Goal: Transaction & Acquisition: Purchase product/service

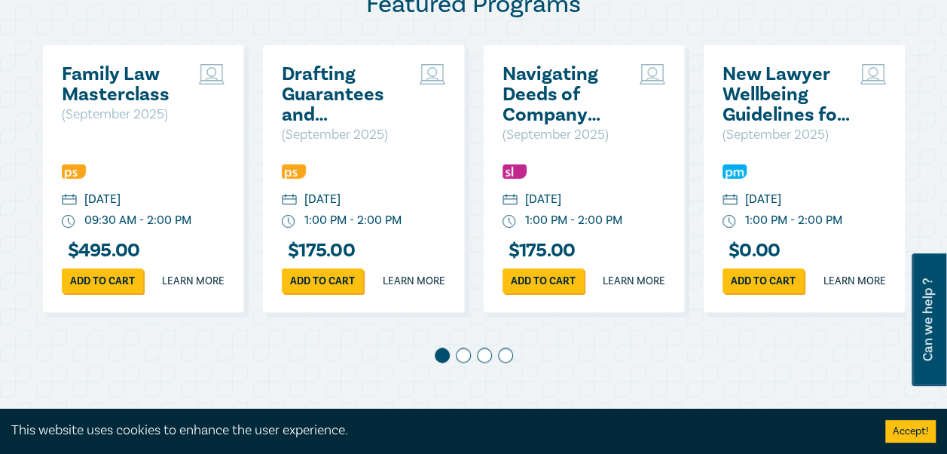
scroll to position [904, 0]
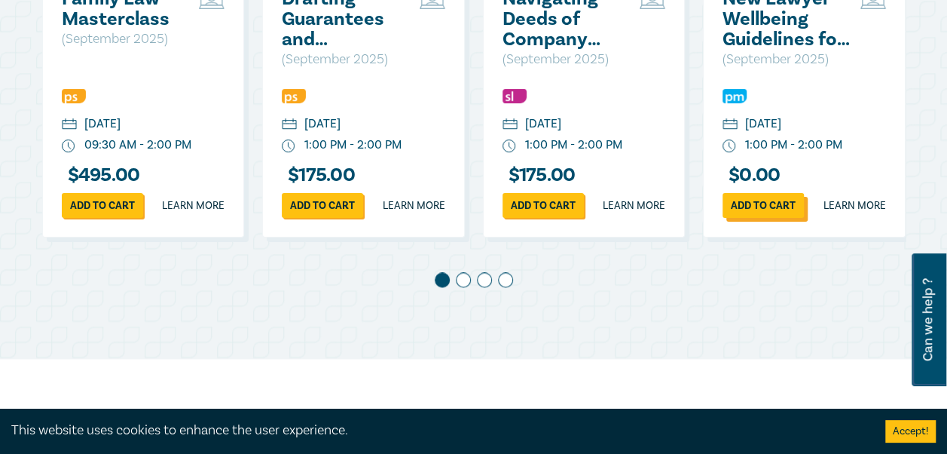
click at [758, 218] on link "Add to cart" at bounding box center [763, 205] width 81 height 25
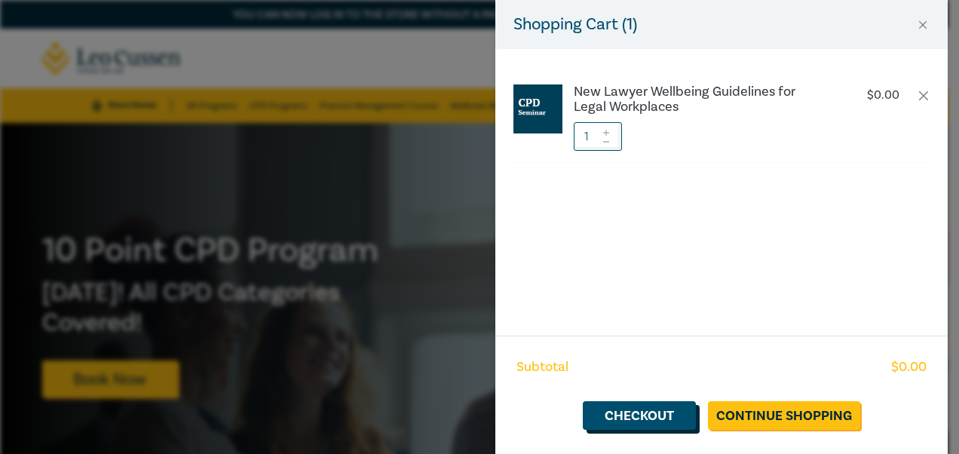
click at [651, 414] on link "Checkout" at bounding box center [639, 415] width 113 height 29
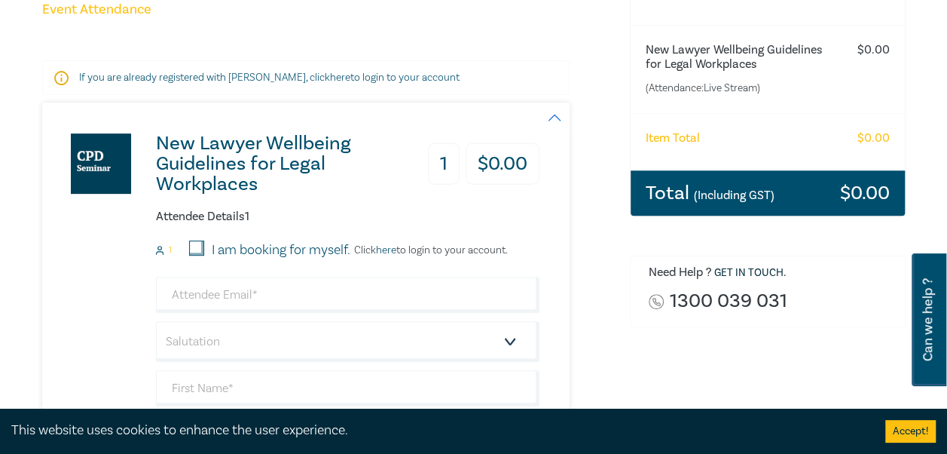
scroll to position [301, 0]
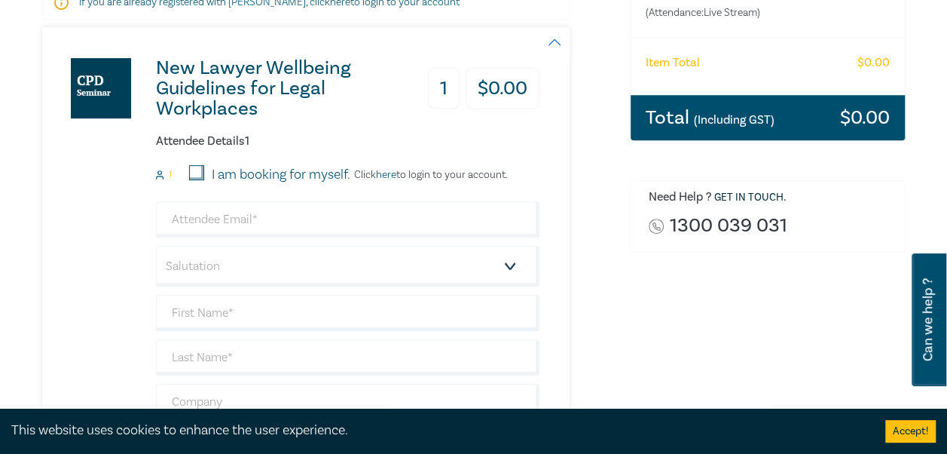
click at [200, 168] on input "I am booking for myself." at bounding box center [196, 172] width 15 height 15
checkbox input "true"
click at [192, 222] on input "email" at bounding box center [348, 219] width 384 height 36
type input "sarah@securitysm.com"
type input "[PERSON_NAME]"
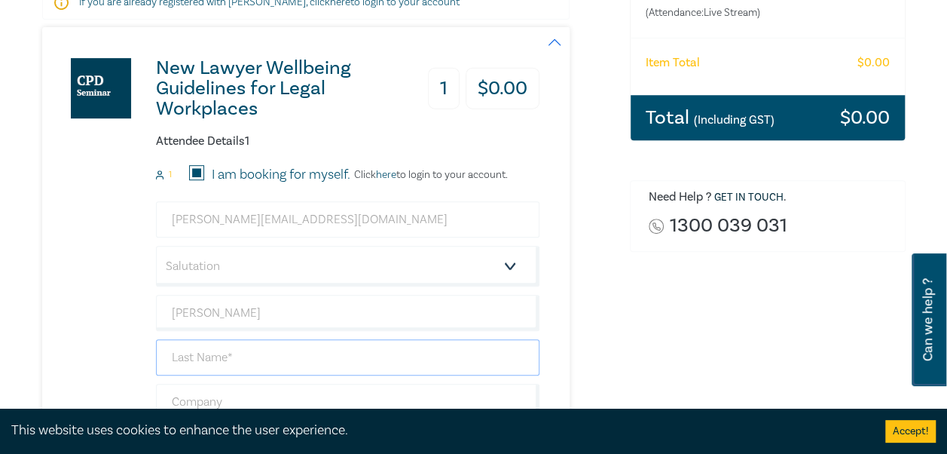
type input "[PERSON_NAME]"
type input "mazzeo lawyers"
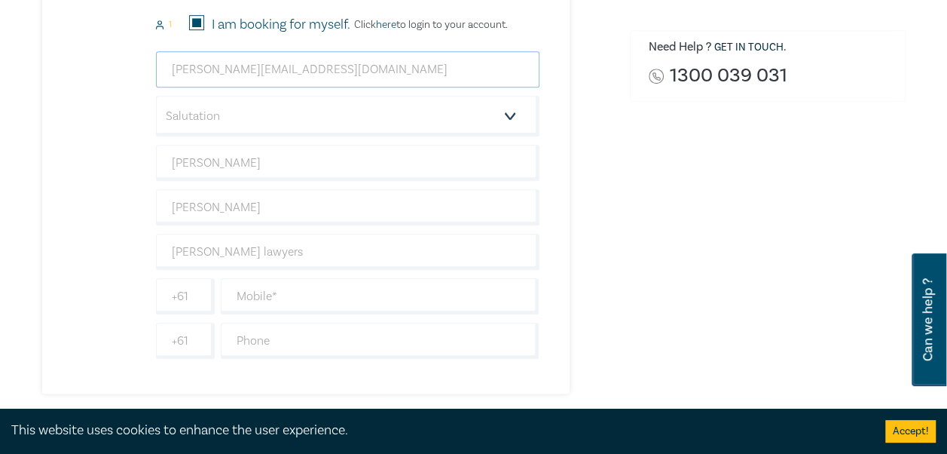
scroll to position [452, 0]
click at [250, 294] on input "text" at bounding box center [380, 295] width 319 height 36
type input "+61419356459"
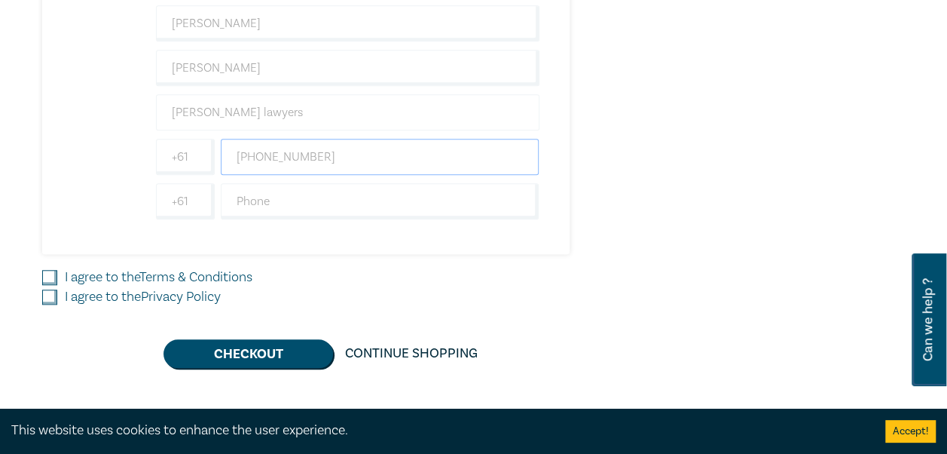
scroll to position [603, 0]
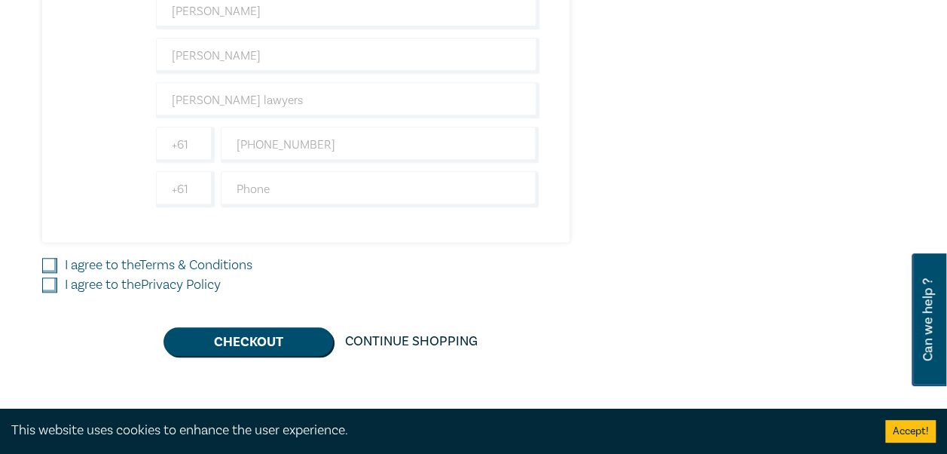
click at [56, 258] on input "I agree to the Terms & Conditions" at bounding box center [49, 265] width 15 height 15
checkbox input "true"
click at [47, 283] on input "I agree to the Privacy Policy" at bounding box center [49, 284] width 15 height 15
checkbox input "true"
click at [259, 342] on button "Checkout" at bounding box center [249, 341] width 170 height 29
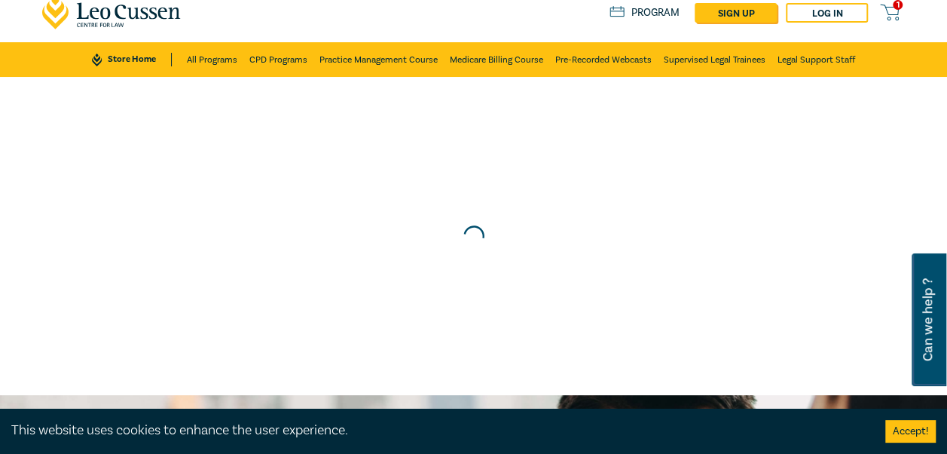
scroll to position [0, 0]
